Goal: Information Seeking & Learning: Learn about a topic

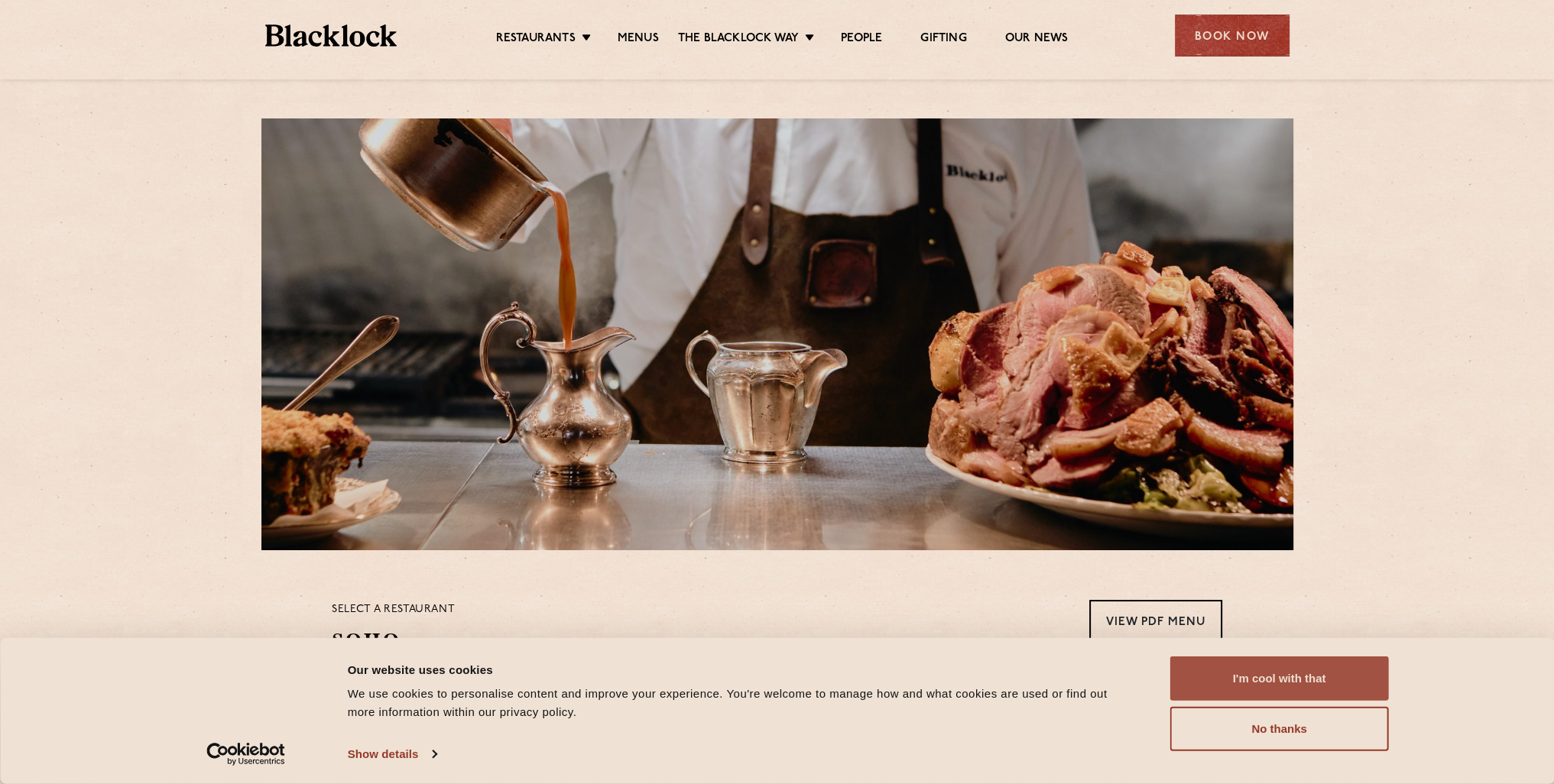
click at [1285, 677] on button "I'm cool with that" at bounding box center [1279, 678] width 218 height 44
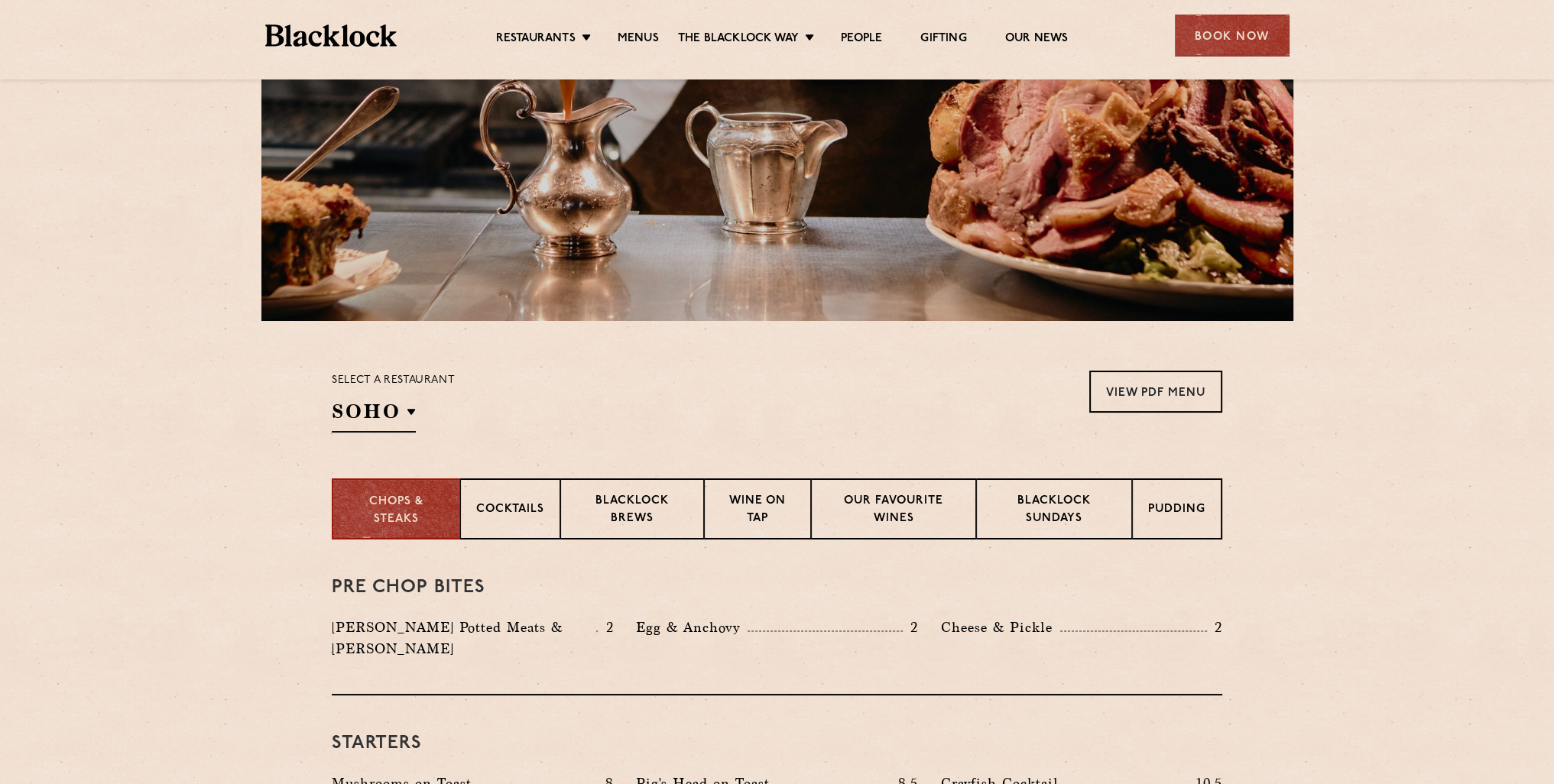
scroll to position [306, 0]
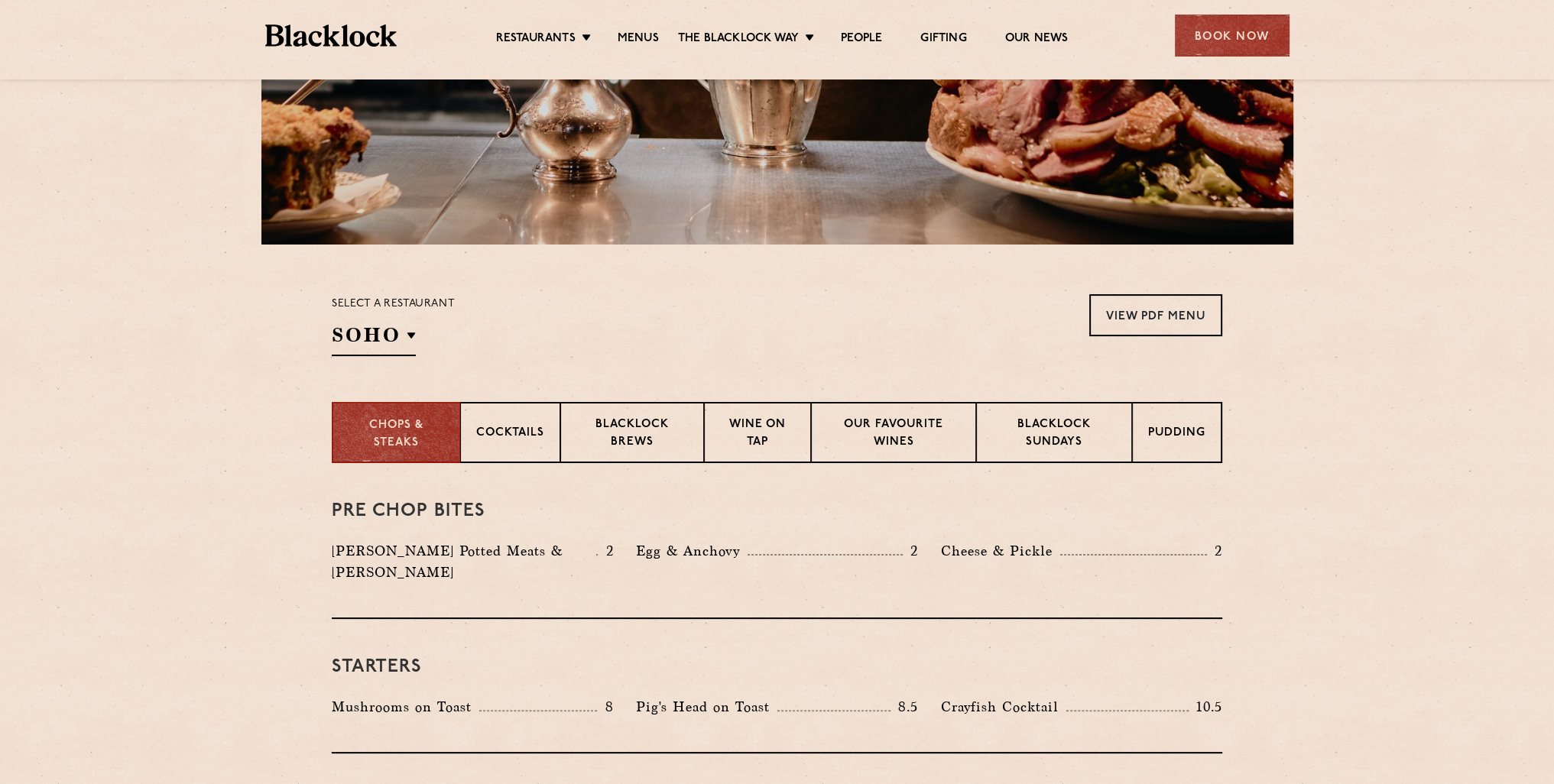
click at [1162, 291] on section "Select a restaurant [GEOGRAPHIC_DATA] [GEOGRAPHIC_DATA] [GEOGRAPHIC_DATA] [GEOG…" at bounding box center [777, 323] width 1554 height 157
click at [1154, 310] on link "View PDF Menu" at bounding box center [1155, 315] width 133 height 42
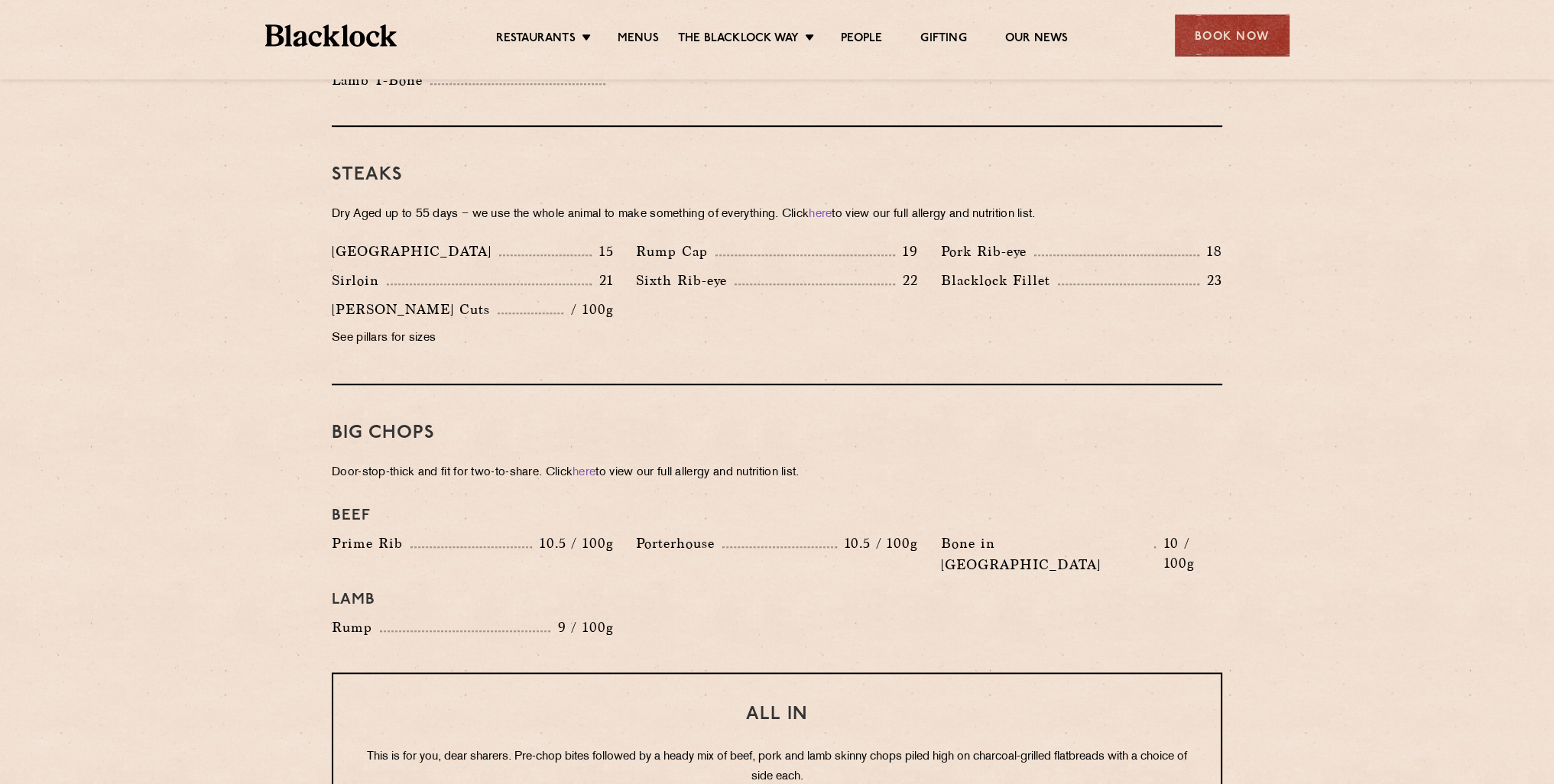
scroll to position [1682, 0]
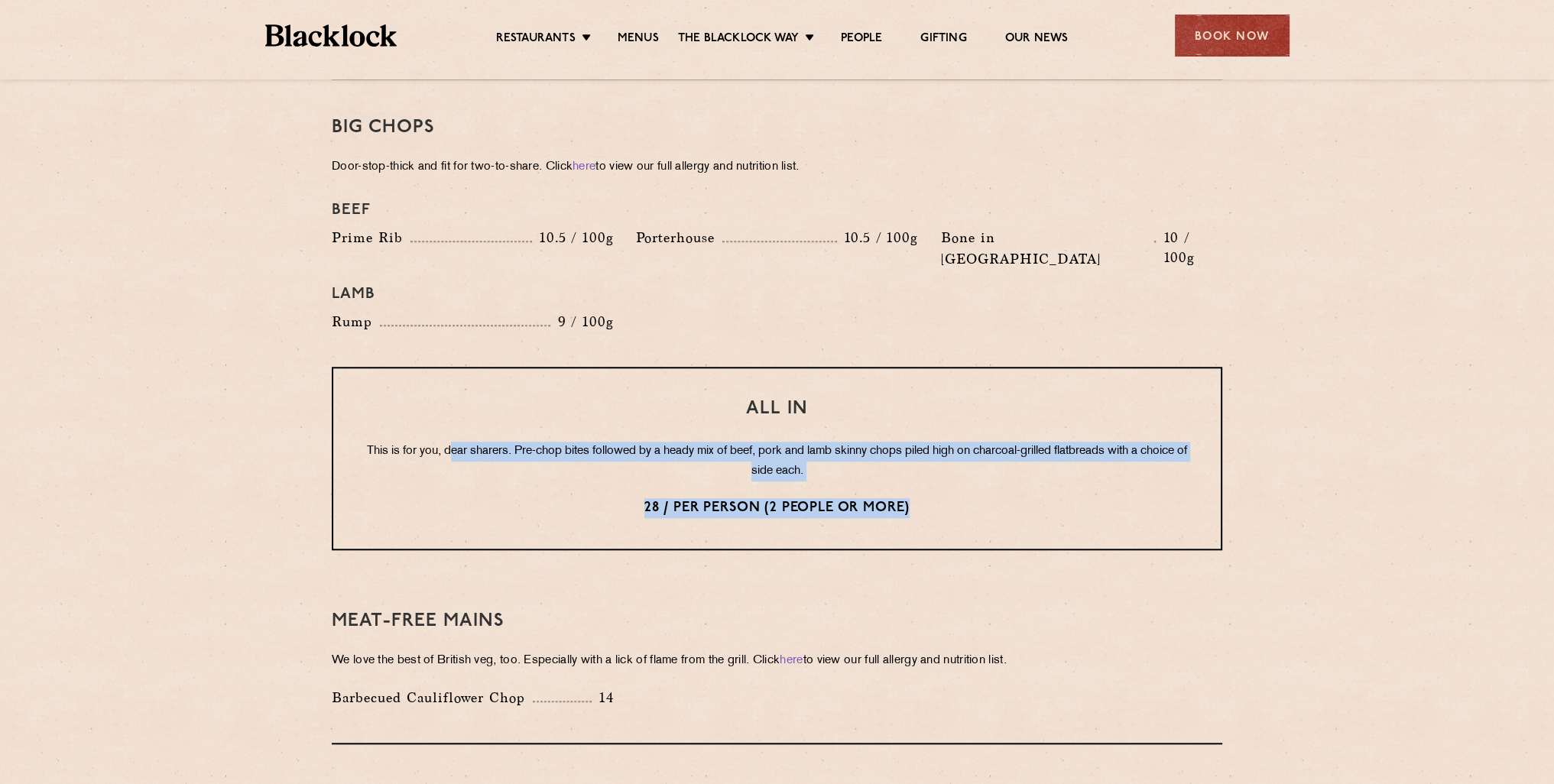
drag, startPoint x: 452, startPoint y: 406, endPoint x: 951, endPoint y: 450, distance: 500.9
click at [951, 450] on div "All In This is for you, dear sharers. Pre-chop bites followed by a heady mix of…" at bounding box center [777, 458] width 891 height 183
drag, startPoint x: 948, startPoint y: 467, endPoint x: 240, endPoint y: 297, distance: 728.1
click at [240, 297] on section "Pre Chop Bites [PERSON_NAME] Potted Meats & Kimchi 2 Egg & Anchovy 2 Cheese & P…" at bounding box center [777, 187] width 1554 height 2200
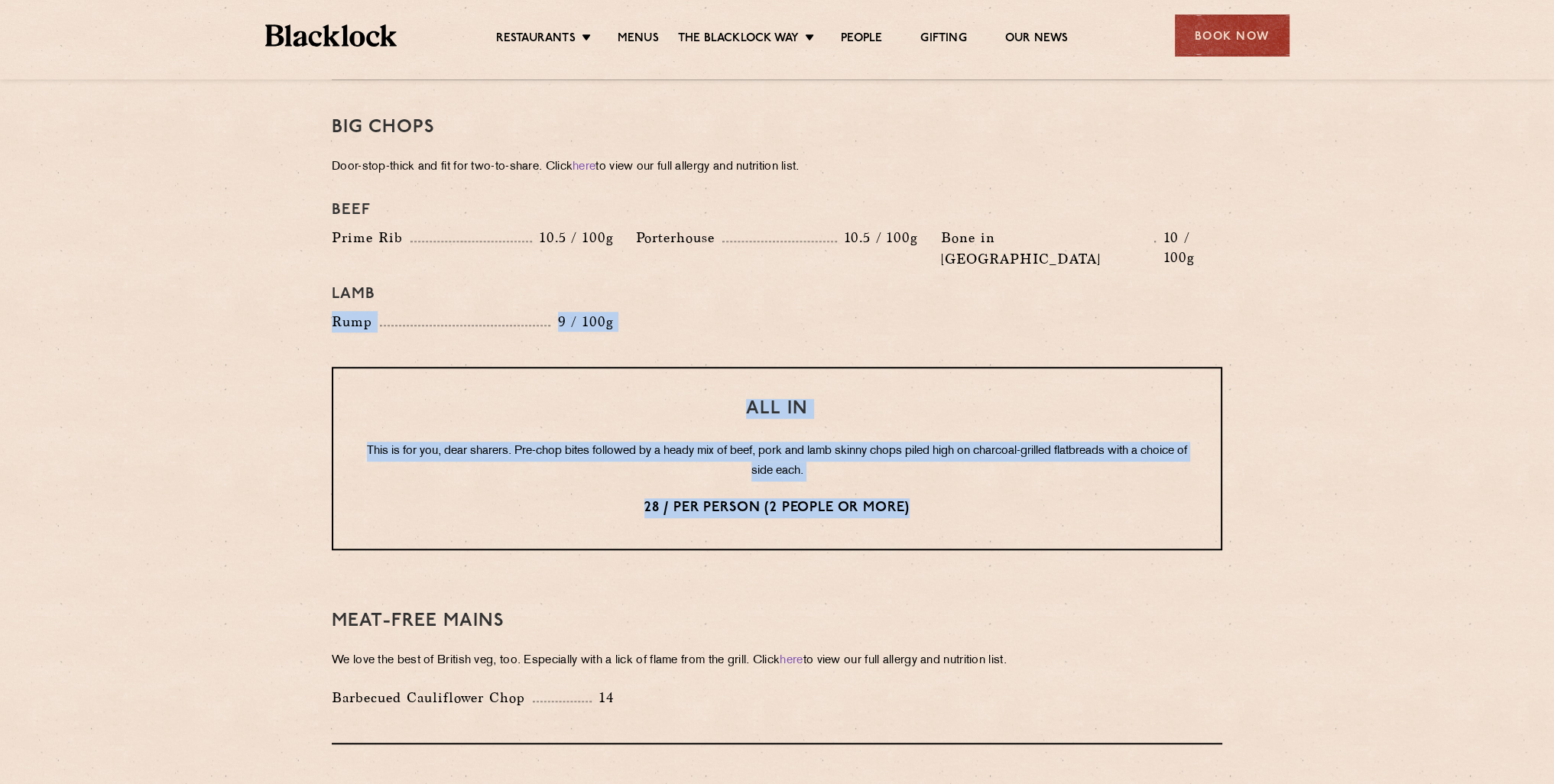
click at [240, 340] on section "Pre Chop Bites [PERSON_NAME] Potted Meats & Kimchi 2 Egg & Anchovy 2 Cheese & P…" at bounding box center [777, 187] width 1554 height 2200
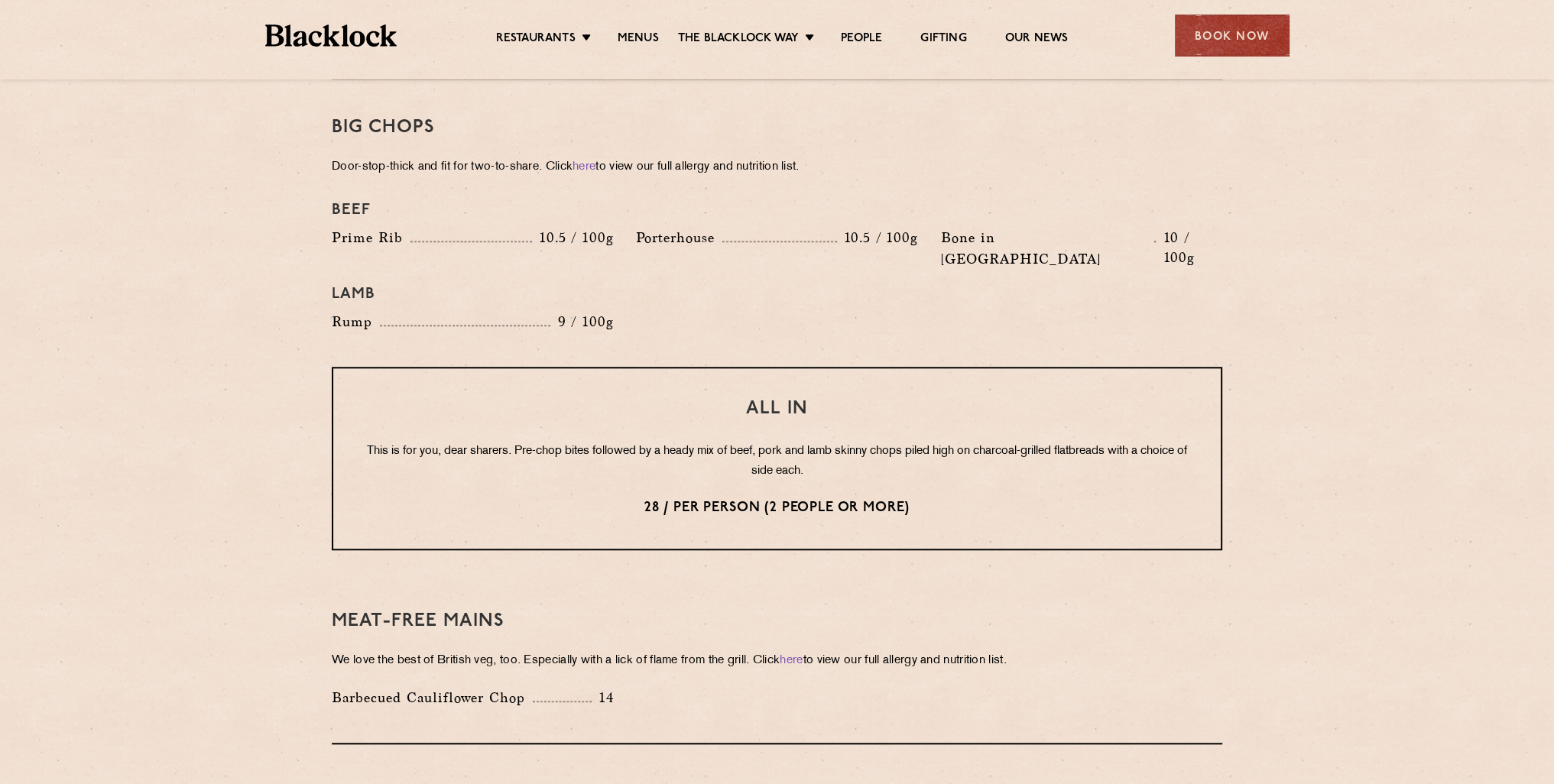
scroll to position [1911, 0]
